Goal: Understand process/instructions: Learn how to perform a task or action

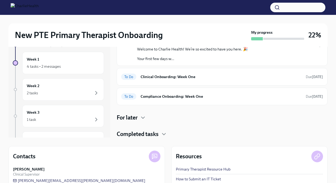
scroll to position [37, 0]
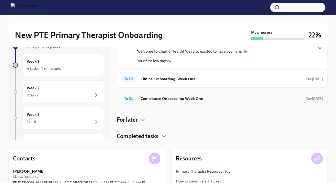
click at [159, 99] on h6 "Compliance Onboarding: Week One" at bounding box center [221, 98] width 161 height 6
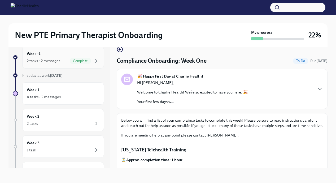
click at [64, 57] on div "Week -1 2 tasks • 2 messages Complete" at bounding box center [63, 57] width 73 height 13
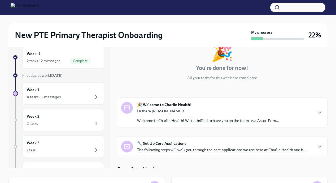
scroll to position [51, 0]
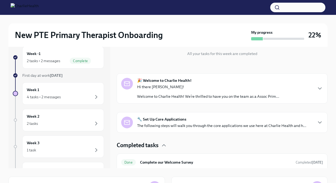
click at [172, 126] on p "The following steps will walk you through the core applications we use here at …" at bounding box center [221, 125] width 169 height 5
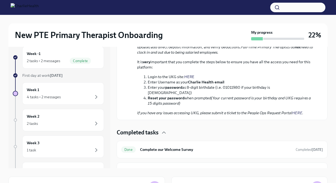
scroll to position [402, 0]
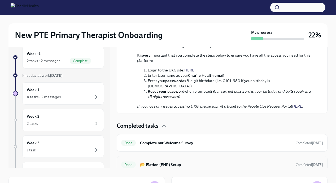
click at [174, 162] on h6 "📂 Elation (EHR) Setup" at bounding box center [215, 164] width 151 height 6
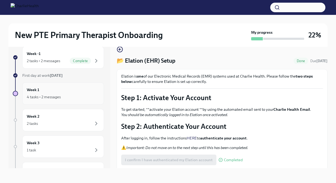
click at [74, 94] on div "4 tasks • 2 messages" at bounding box center [63, 97] width 73 height 6
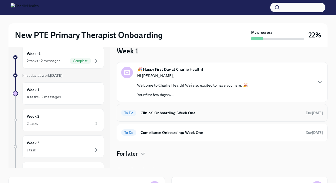
click at [165, 113] on h6 "Clinical Onboarding: Week One" at bounding box center [221, 113] width 161 height 6
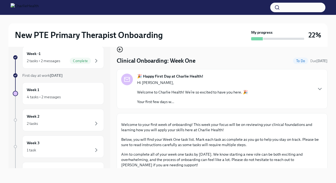
click at [120, 49] on icon "button" at bounding box center [120, 49] width 6 height 6
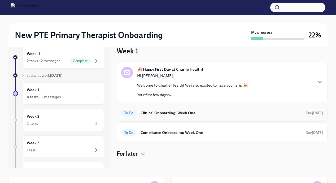
click at [163, 109] on div "To Do Clinical Onboarding: Week One Due [DATE]" at bounding box center [222, 112] width 202 height 8
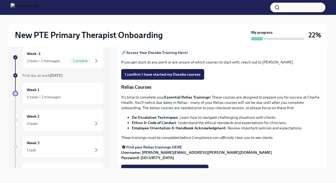
scroll to position [135, 0]
